Goal: Check status: Check status

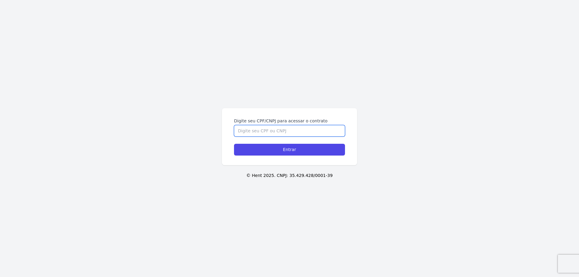
click at [283, 132] on input "Digite seu CPF/CNPJ para acessar o contrato" at bounding box center [289, 130] width 111 height 11
paste input "12705948775"
type input "12705948775"
click at [265, 147] on input "Entrar" at bounding box center [289, 150] width 111 height 12
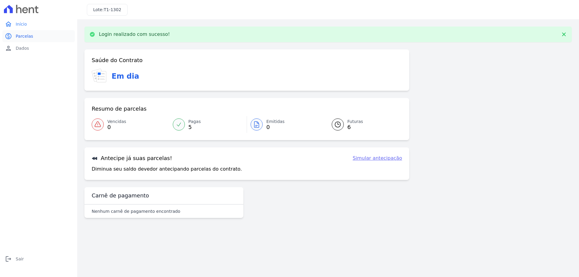
click at [19, 34] on span "Parcelas" at bounding box center [24, 36] width 17 height 6
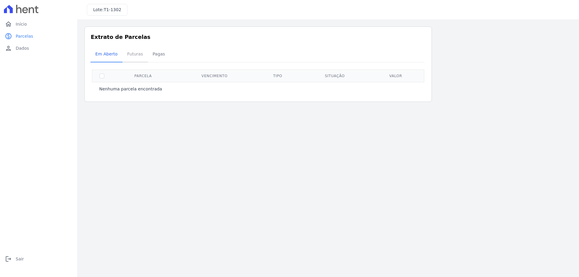
click at [134, 56] on span "Futuras" at bounding box center [135, 54] width 23 height 12
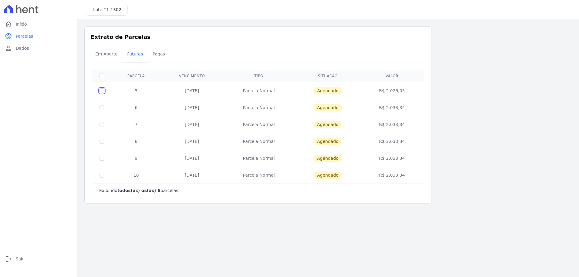
click at [102, 90] on input "checkbox" at bounding box center [102, 90] width 5 height 5
checkbox input "true"
click at [187, 88] on td "25/09/2025" at bounding box center [192, 90] width 62 height 17
drag, startPoint x: 275, startPoint y: 91, endPoint x: 279, endPoint y: 91, distance: 4.2
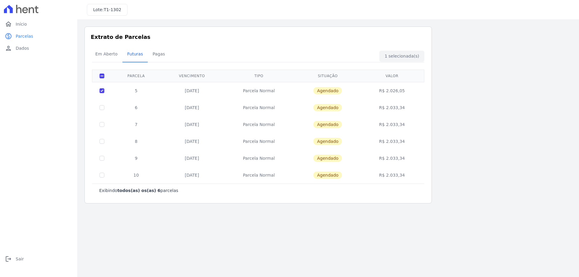
click at [275, 91] on td "Parcela Normal" at bounding box center [258, 90] width 71 height 17
click at [327, 91] on span "Agendado" at bounding box center [327, 90] width 29 height 7
click at [392, 91] on td "R$ 2.026,05" at bounding box center [392, 90] width 62 height 17
click at [101, 90] on input "checkbox" at bounding box center [102, 90] width 5 height 5
checkbox input "false"
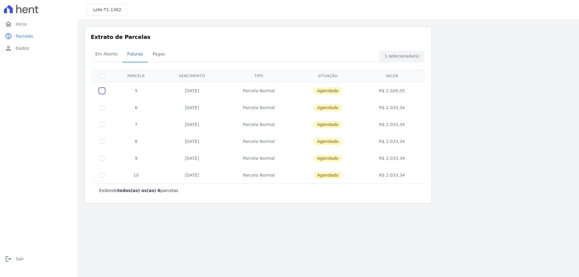
checkbox input "false"
click at [153, 56] on span "Pagas" at bounding box center [159, 54] width 20 height 12
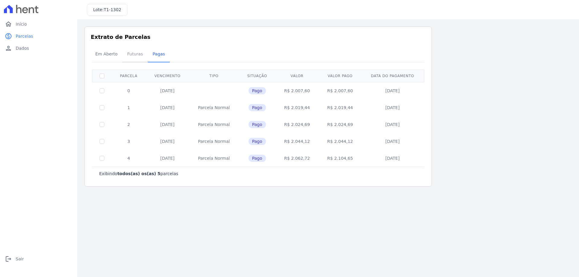
click at [129, 56] on span "Futuras" at bounding box center [135, 54] width 23 height 12
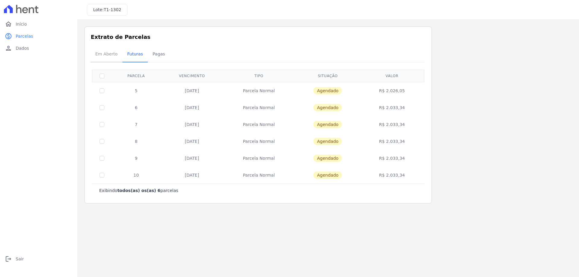
click at [111, 56] on span "Em Aberto" at bounding box center [107, 54] width 30 height 12
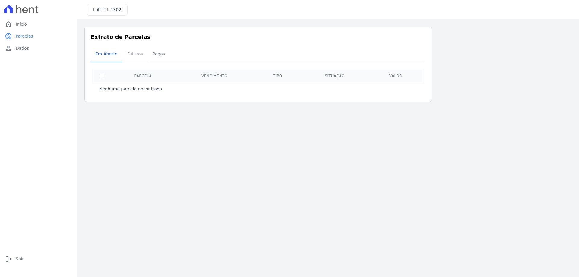
click at [130, 53] on span "Futuras" at bounding box center [135, 54] width 23 height 12
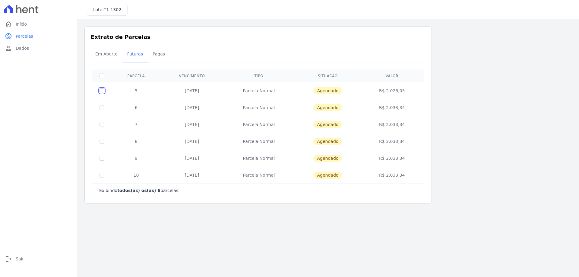
click at [102, 90] on input "checkbox" at bounding box center [102, 90] width 5 height 5
checkbox input "true"
drag, startPoint x: 327, startPoint y: 91, endPoint x: 353, endPoint y: 91, distance: 25.9
click at [328, 91] on span "Agendado" at bounding box center [327, 90] width 29 height 7
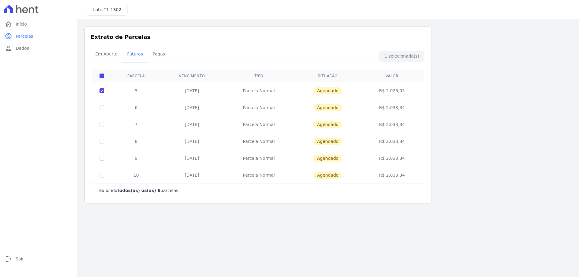
click at [398, 92] on td "R$ 2.026,05" at bounding box center [392, 90] width 62 height 17
